Goal: Task Accomplishment & Management: Manage account settings

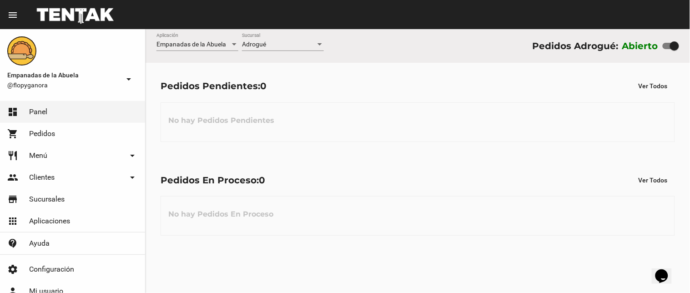
click at [343, 249] on div "Pedidos En Proceso: 0 Ver Todos No hay Pedidos En Proceso" at bounding box center [418, 204] width 544 height 94
click at [247, 41] on span "Adrogué" at bounding box center [254, 43] width 24 height 7
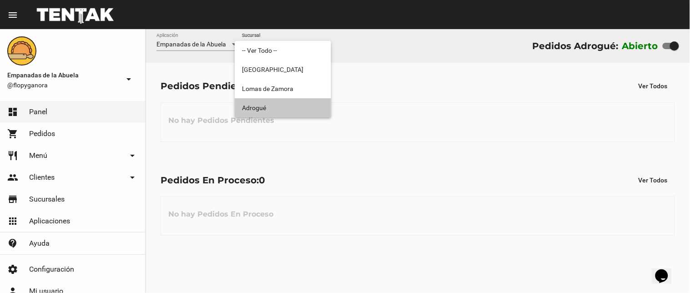
click at [271, 100] on span "Adrogué" at bounding box center [283, 107] width 82 height 19
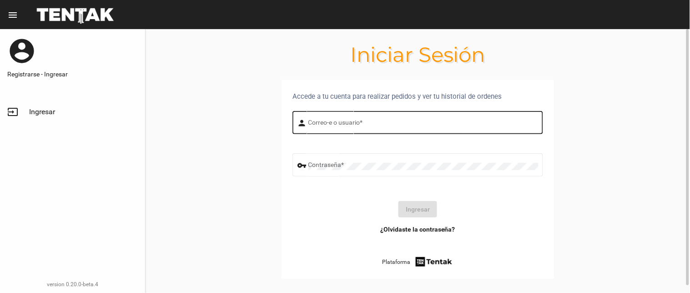
click at [320, 130] on div "Correo-e o usuario *" at bounding box center [423, 121] width 230 height 25
click at [310, 125] on input "Correo-e o usuario *" at bounding box center [423, 124] width 230 height 7
type input "flopyganora"
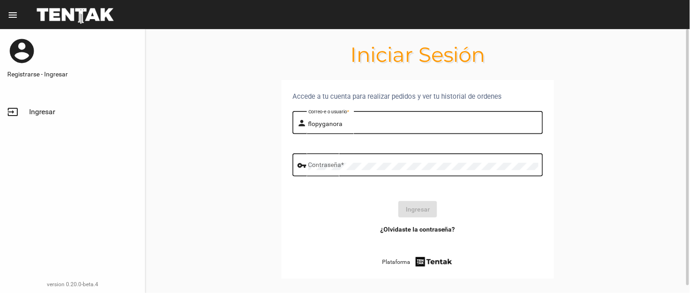
click at [353, 160] on div "Contraseña *" at bounding box center [423, 163] width 230 height 25
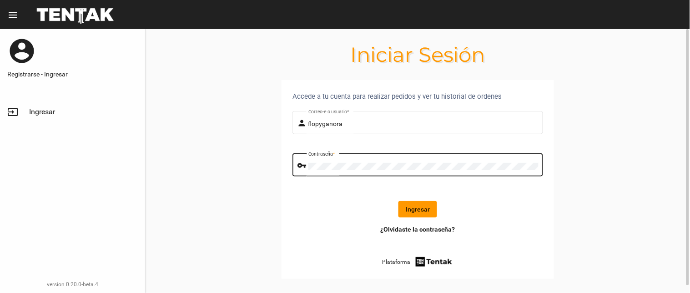
click at [405, 210] on button "Ingresar" at bounding box center [417, 209] width 39 height 16
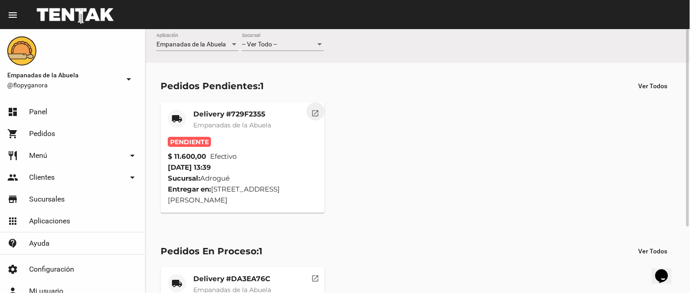
click at [310, 110] on button "open_in_new" at bounding box center [316, 111] width 18 height 18
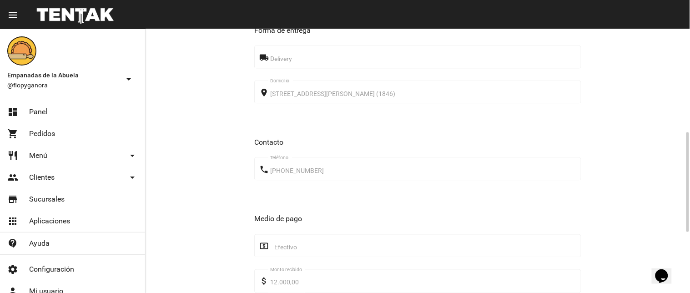
scroll to position [433, 0]
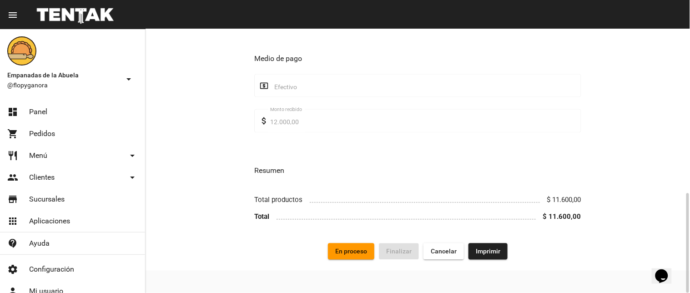
click at [496, 255] on span "Imprimir" at bounding box center [488, 251] width 25 height 7
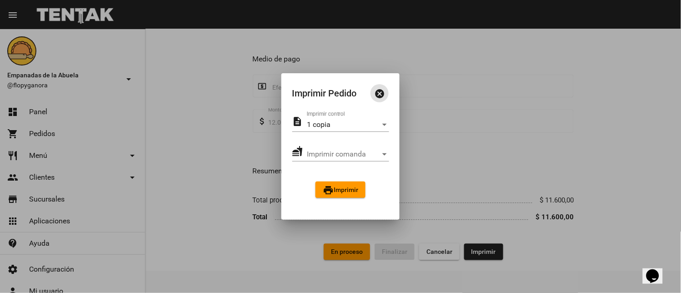
click at [361, 190] on button "print Imprimir" at bounding box center [341, 189] width 50 height 16
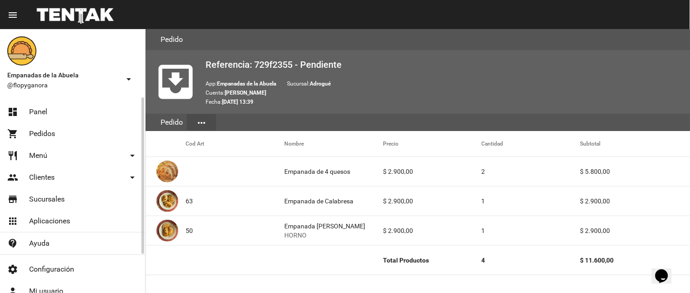
click at [48, 107] on link "dashboard Panel" at bounding box center [72, 112] width 145 height 22
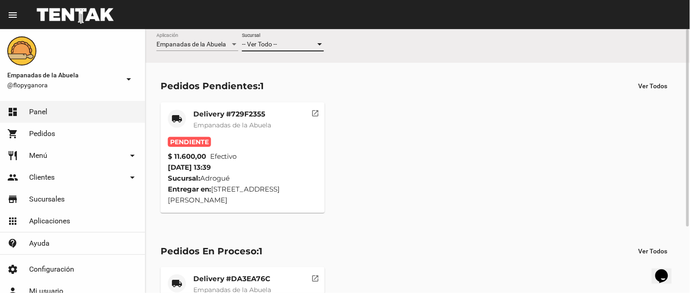
click at [274, 48] on span "-- Ver Todo --" at bounding box center [259, 43] width 35 height 7
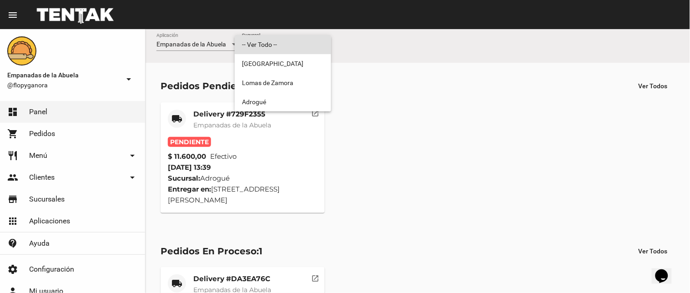
click at [290, 114] on div at bounding box center [345, 146] width 690 height 293
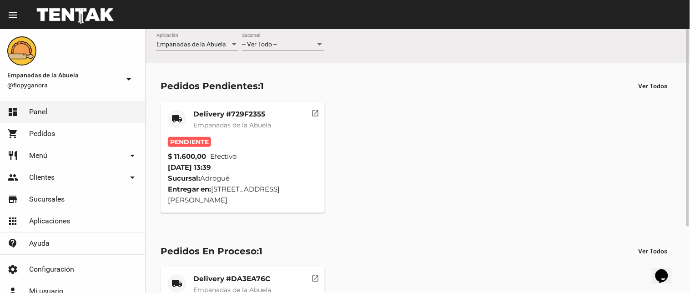
click at [294, 103] on mat-card "local_shipping Delivery #729F2355 Empanadas de la Abuela Pendiente $ 11.600,00 …" at bounding box center [243, 157] width 164 height 111
click at [257, 115] on mat-card-title "Delivery #729F2355" at bounding box center [232, 114] width 78 height 9
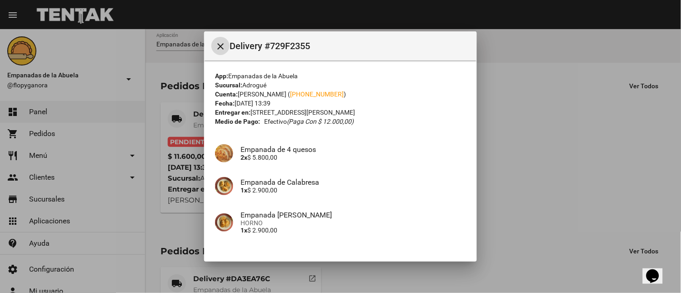
scroll to position [62, 0]
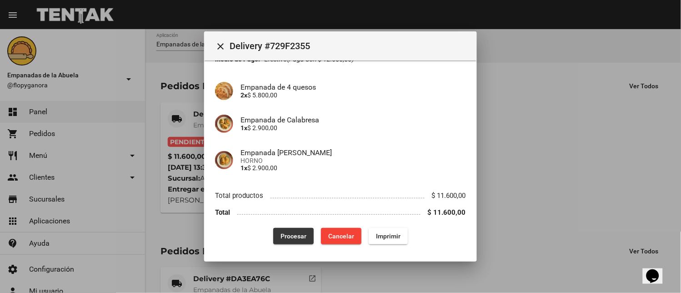
click at [285, 242] on button "Procesar" at bounding box center [293, 236] width 40 height 16
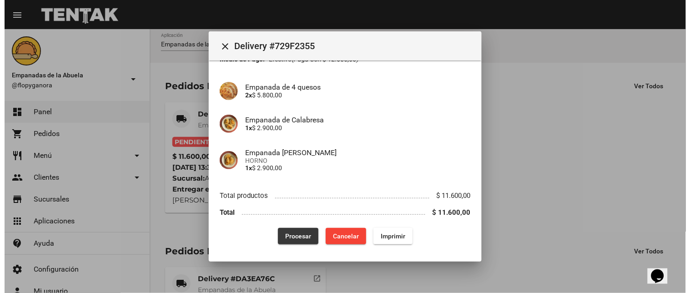
scroll to position [0, 0]
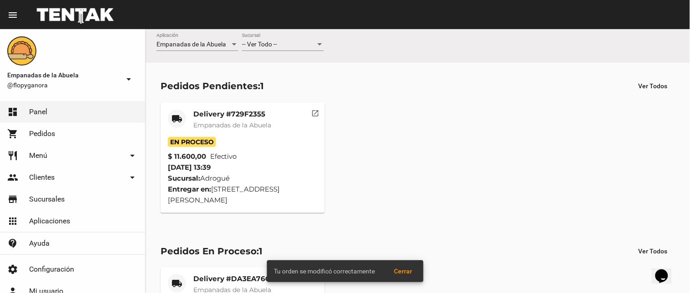
click at [306, 45] on div "-- Ver Todo --" at bounding box center [279, 44] width 74 height 7
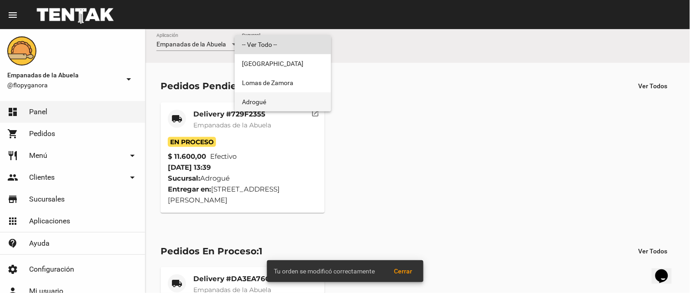
click at [288, 101] on span "Adrogué" at bounding box center [283, 101] width 82 height 19
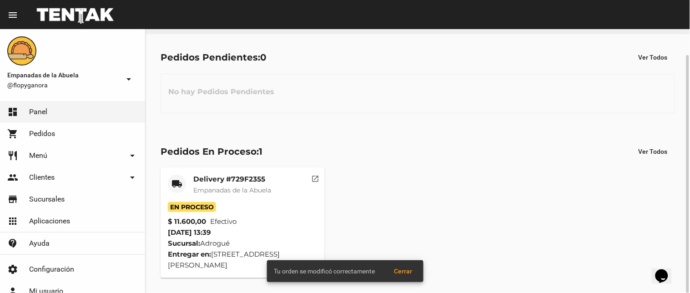
scroll to position [29, 0]
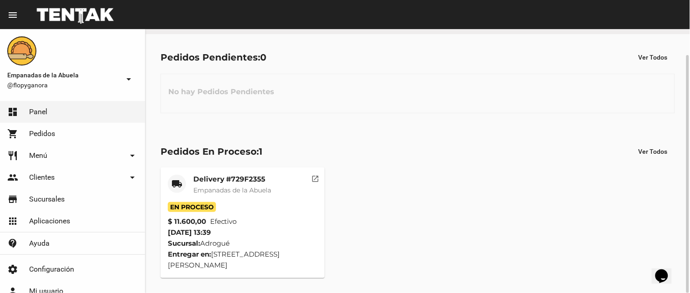
click at [283, 139] on div "Pedidos En Proceso: 1 Ver Todos local_shipping Delivery #729F2355 Empanadas de …" at bounding box center [418, 210] width 544 height 165
